Goal: Task Accomplishment & Management: Manage account settings

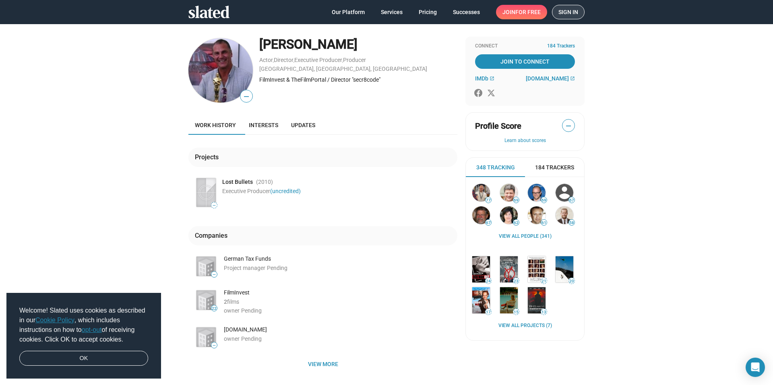
click at [569, 13] on span "Sign in" at bounding box center [569, 12] width 20 height 14
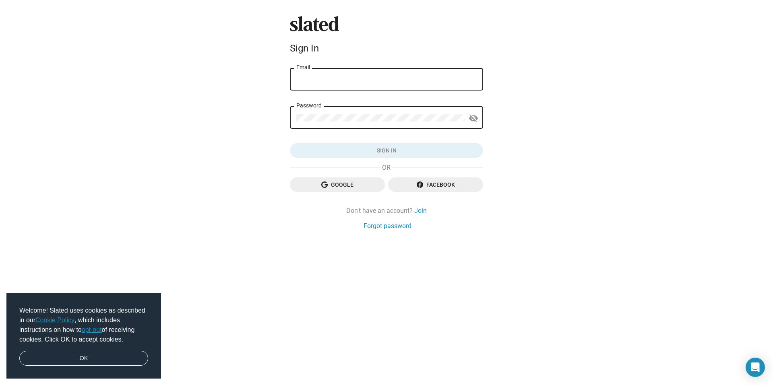
type input "[PERSON_NAME][EMAIL_ADDRESS][DOMAIN_NAME]"
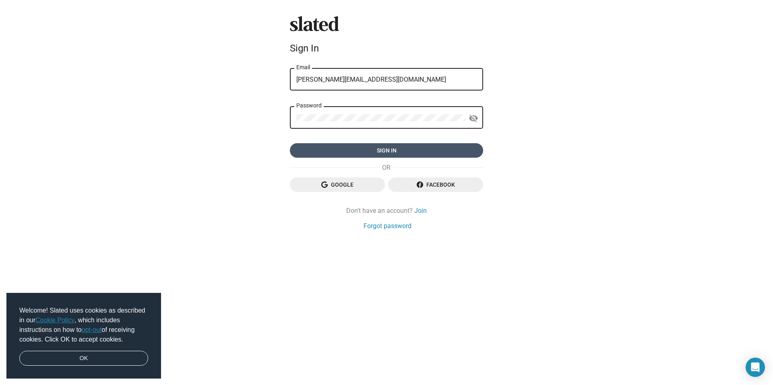
click at [389, 150] on span "Sign in" at bounding box center [386, 150] width 180 height 14
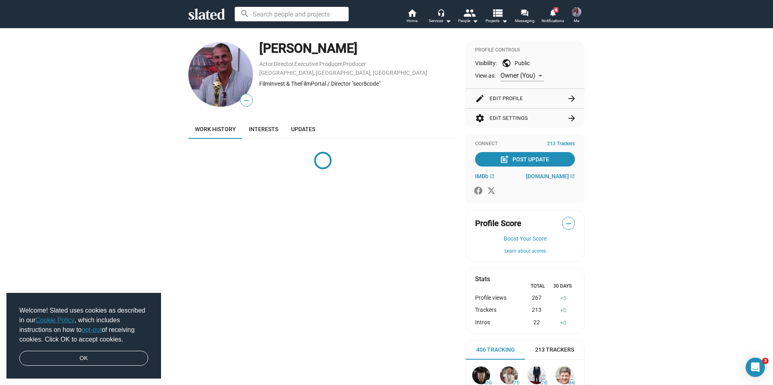
click at [570, 99] on mat-icon "arrow_forward" at bounding box center [572, 99] width 10 height 10
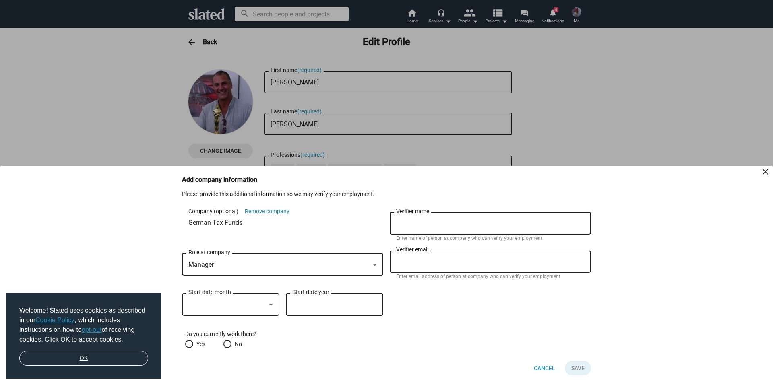
click at [127, 360] on link "OK" at bounding box center [83, 358] width 129 height 15
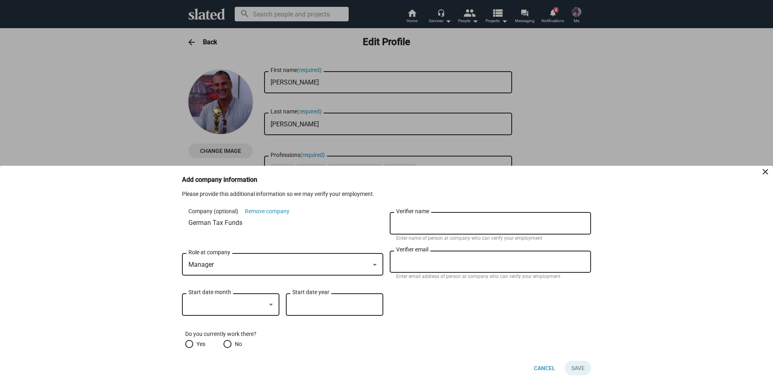
click at [765, 173] on mat-icon "close" at bounding box center [766, 172] width 10 height 10
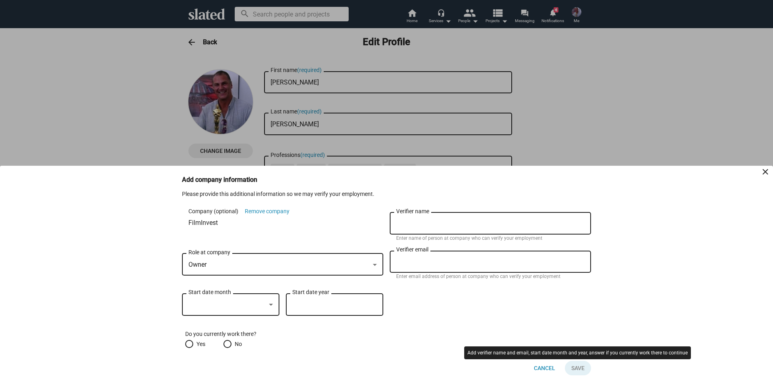
click at [576, 370] on button "Click here to validate form" at bounding box center [577, 368] width 28 height 14
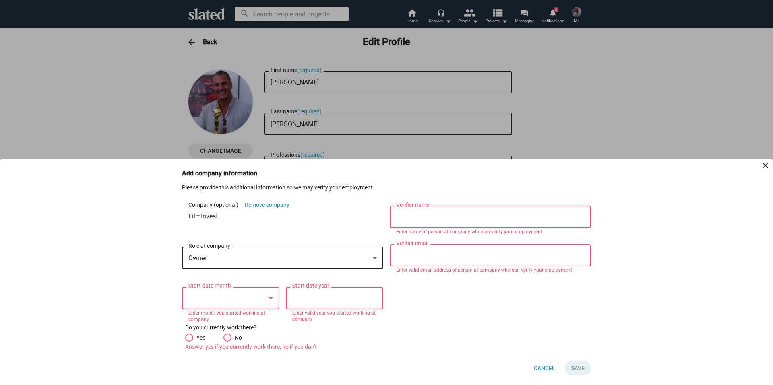
click at [546, 369] on span "Cancel" at bounding box center [544, 368] width 21 height 14
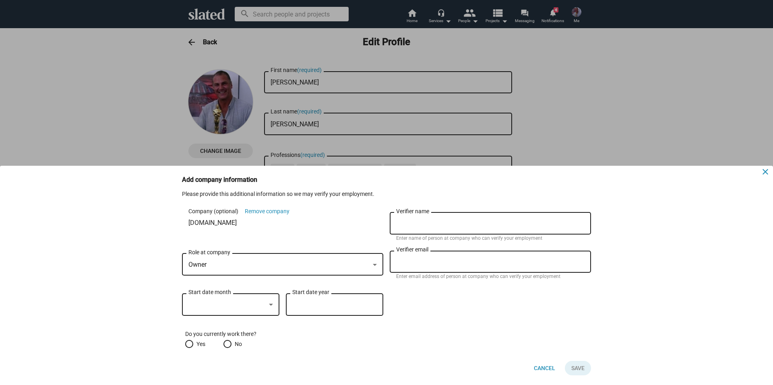
click at [764, 171] on mat-icon "close" at bounding box center [766, 172] width 10 height 10
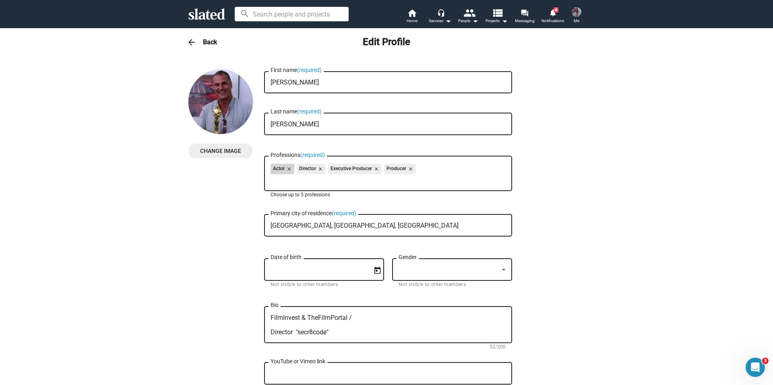
click at [285, 168] on mat-icon "close" at bounding box center [288, 169] width 7 height 7
click at [292, 168] on mat-icon "close" at bounding box center [293, 169] width 7 height 7
click at [568, 40] on span "SAVED" at bounding box center [576, 43] width 17 height 8
click at [206, 39] on h3 "Back" at bounding box center [210, 42] width 14 height 8
